Goal: Navigation & Orientation: Find specific page/section

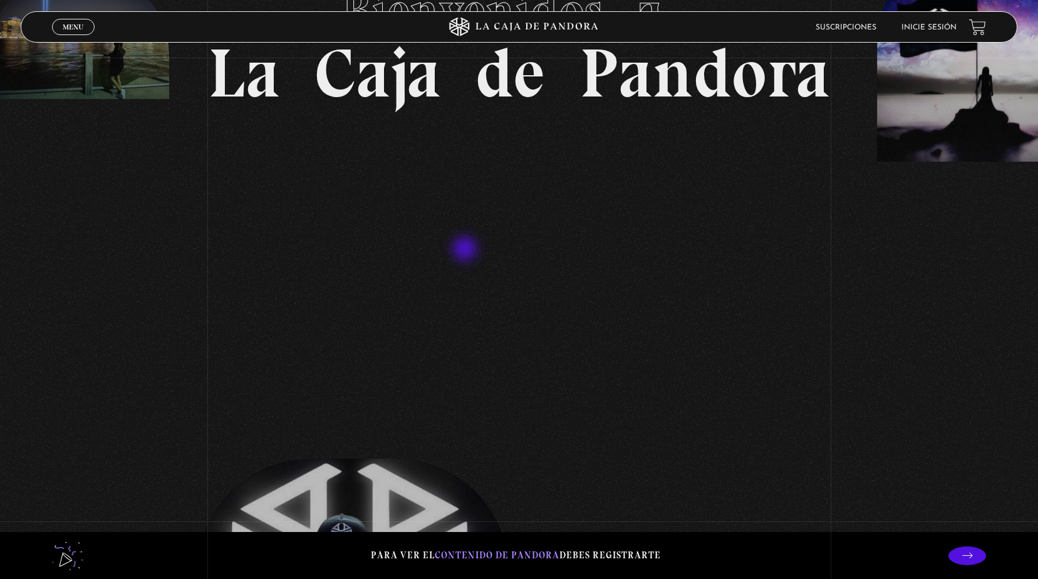
scroll to position [313, 0]
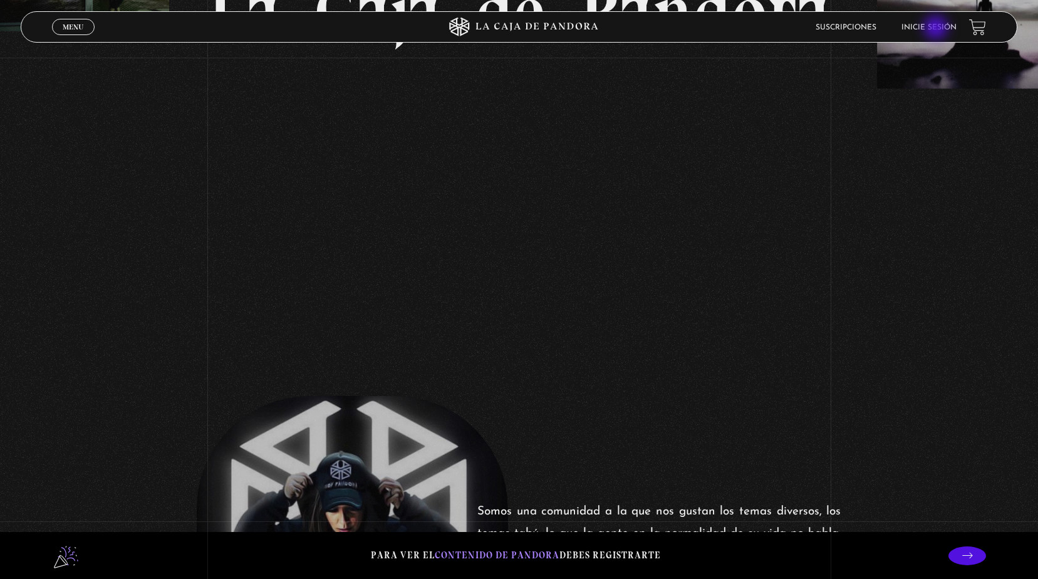
click at [938, 29] on link "Inicie sesión" at bounding box center [929, 28] width 55 height 8
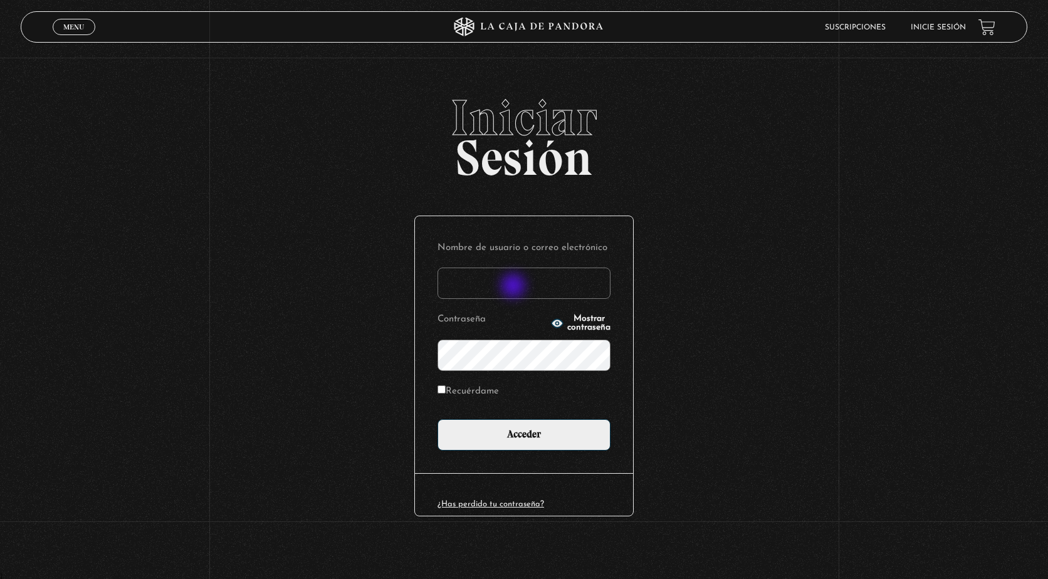
click at [515, 287] on input "Nombre de usuario o correo electrónico" at bounding box center [523, 283] width 173 height 31
type input "[EMAIL_ADDRESS][DOMAIN_NAME]"
click at [437, 419] on input "Acceder" at bounding box center [523, 434] width 173 height 31
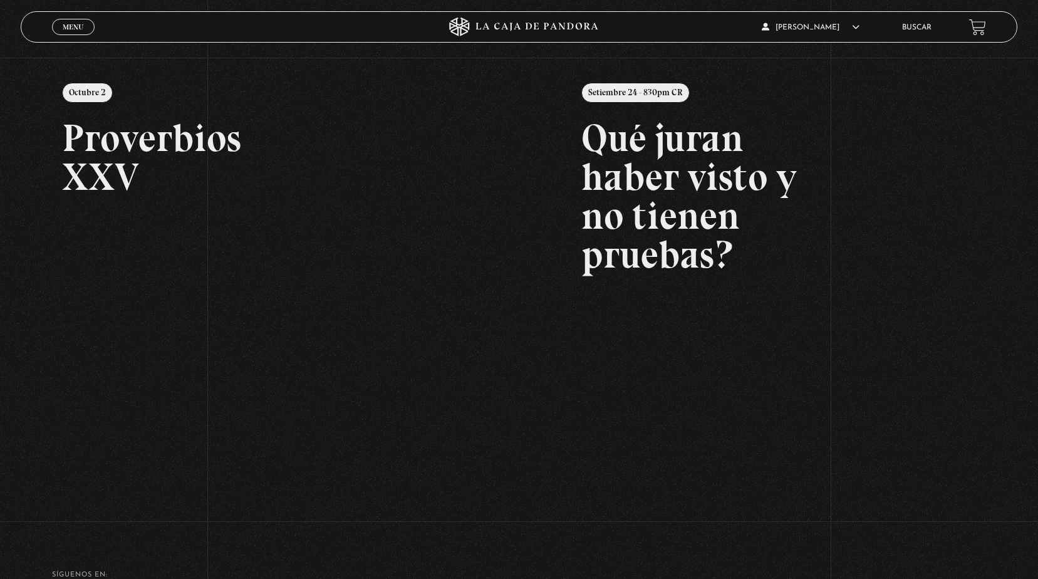
scroll to position [125, 0]
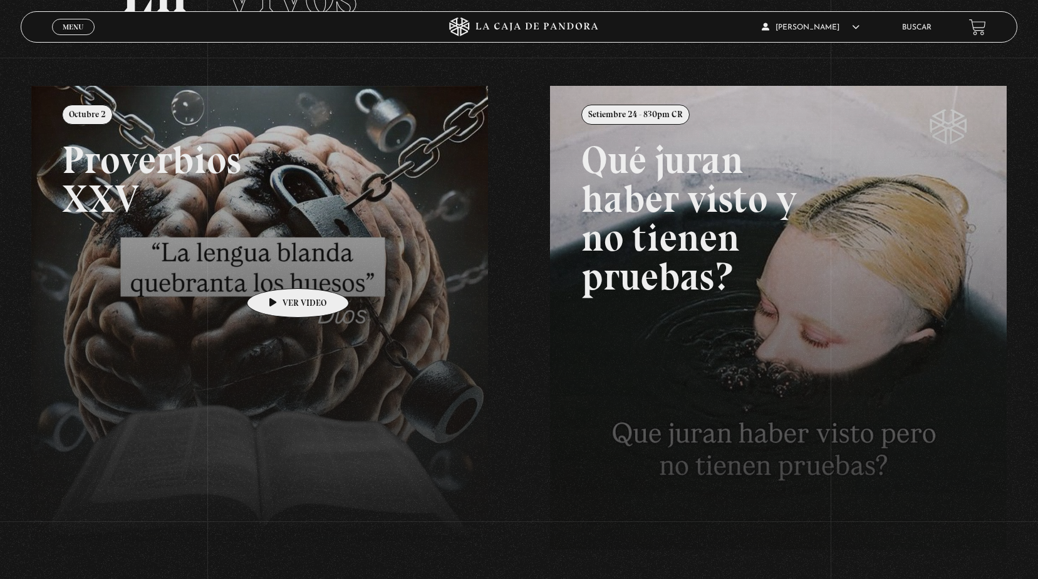
click at [278, 269] on link at bounding box center [550, 375] width 1038 height 579
